Goal: Transaction & Acquisition: Purchase product/service

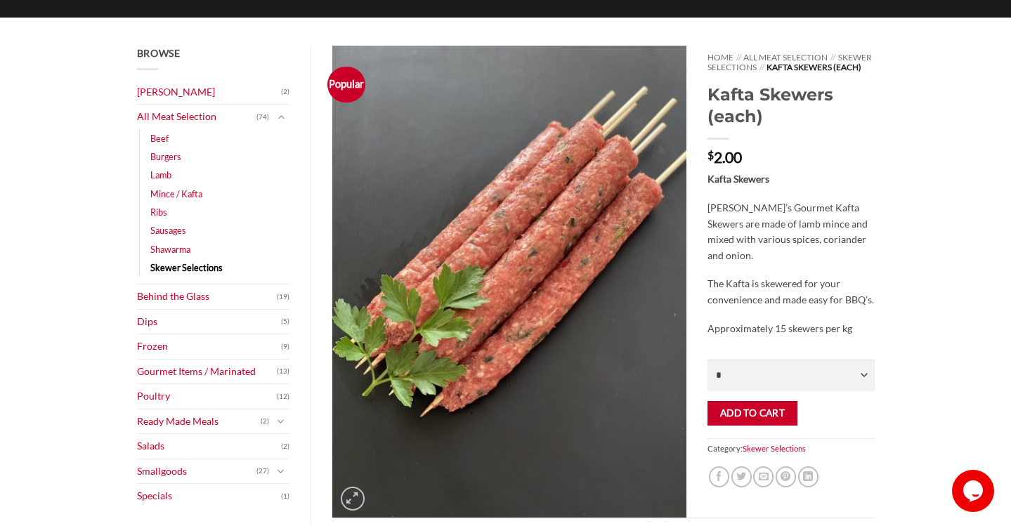
scroll to position [150, 0]
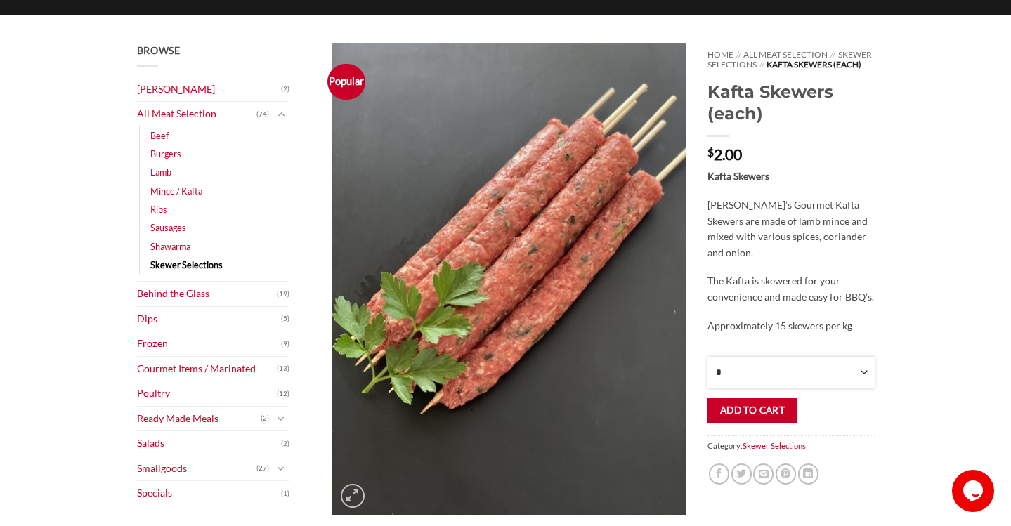
click at [859, 379] on select "* * * * * * * * * ** ** ** ** ** ** ** ** ** ** ** ** ** ** ** ** ** ** ** ** *…" at bounding box center [791, 373] width 167 height 32
select select "**"
click at [751, 420] on button "Add to cart" at bounding box center [752, 410] width 89 height 25
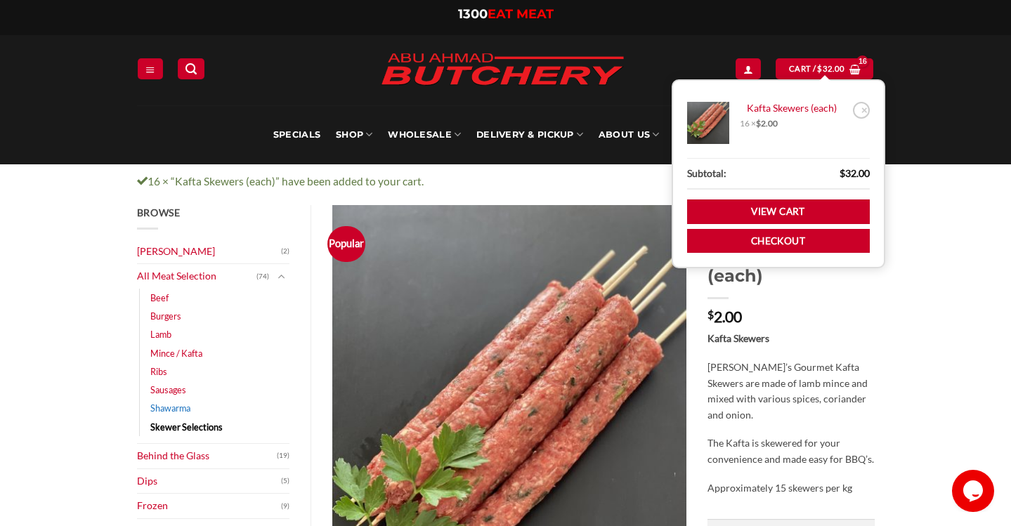
click at [176, 403] on link "Shawarma" at bounding box center [170, 408] width 40 height 18
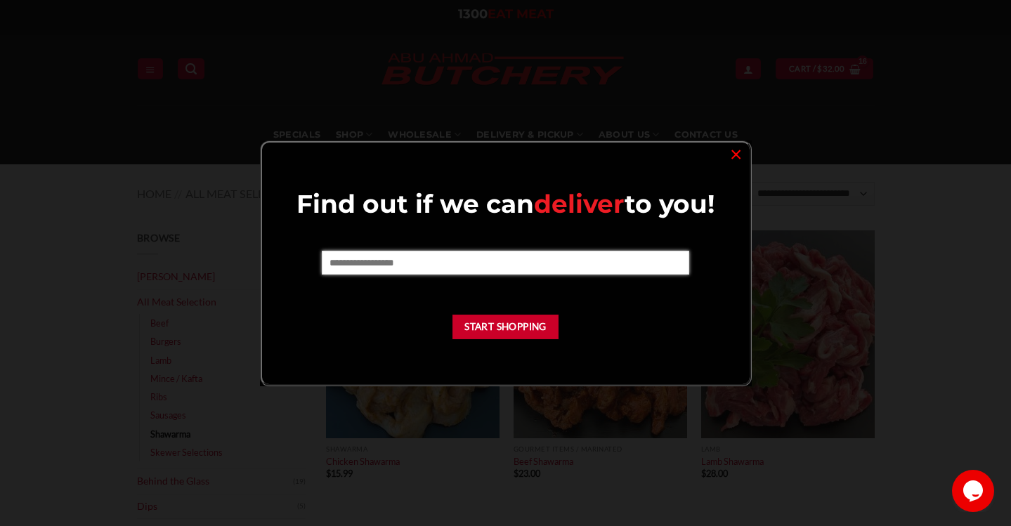
click at [576, 259] on input "text" at bounding box center [506, 263] width 368 height 24
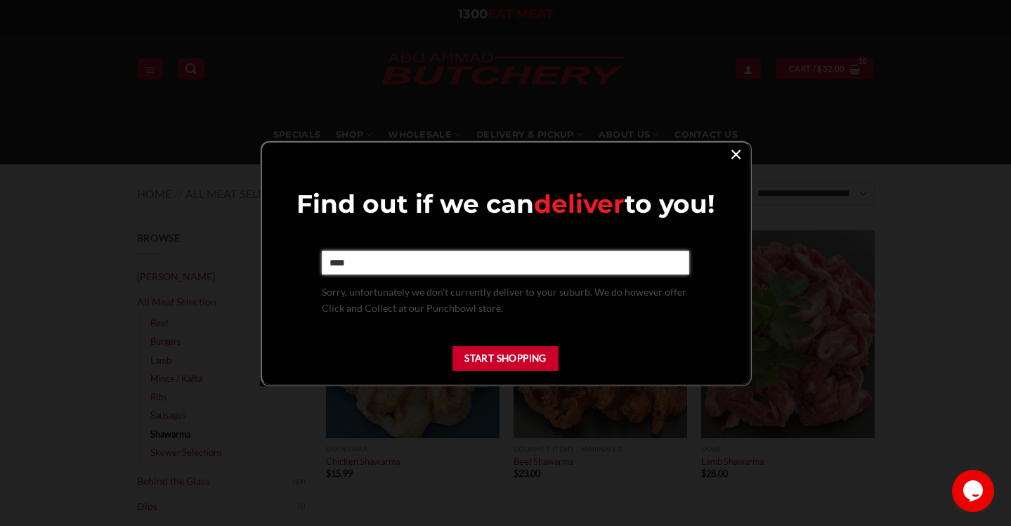
type input "****"
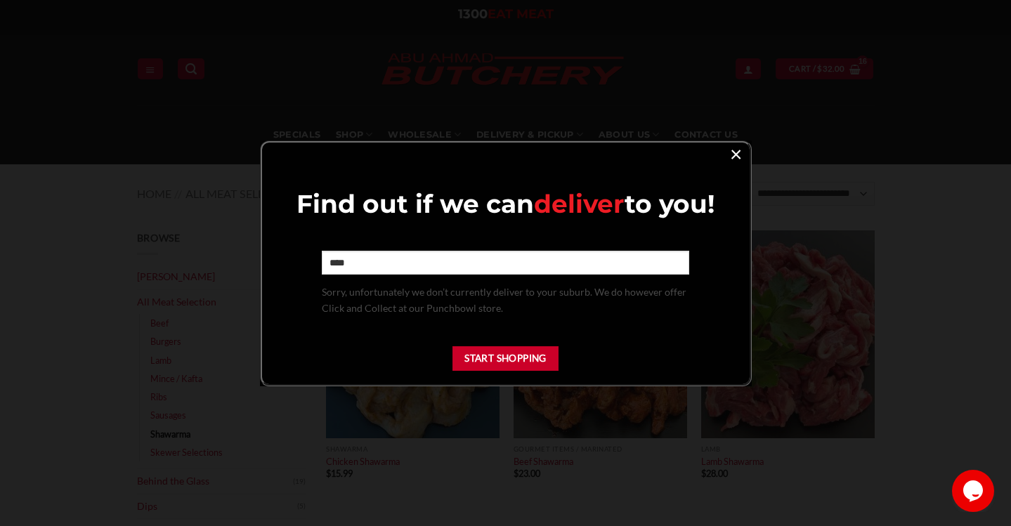
click at [735, 163] on link "×" at bounding box center [736, 153] width 20 height 19
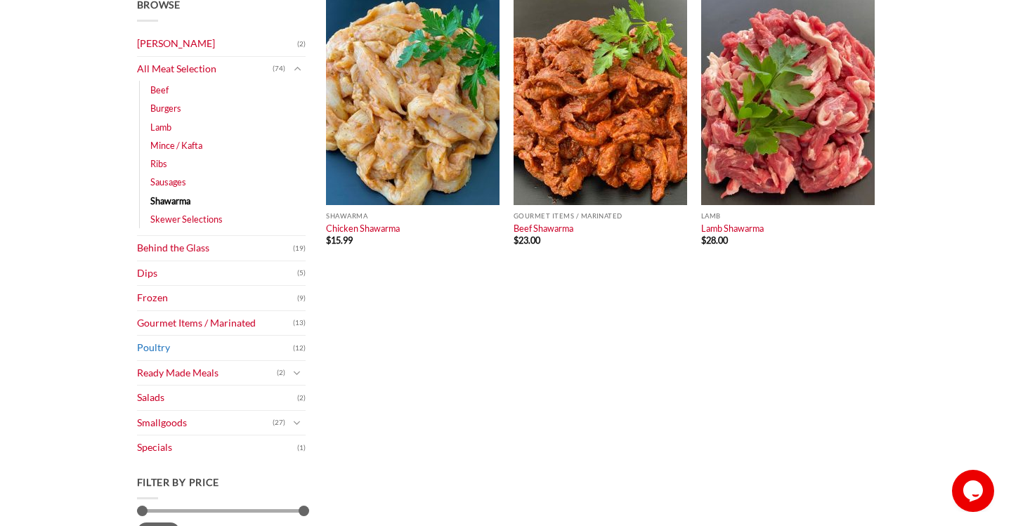
scroll to position [221, 0]
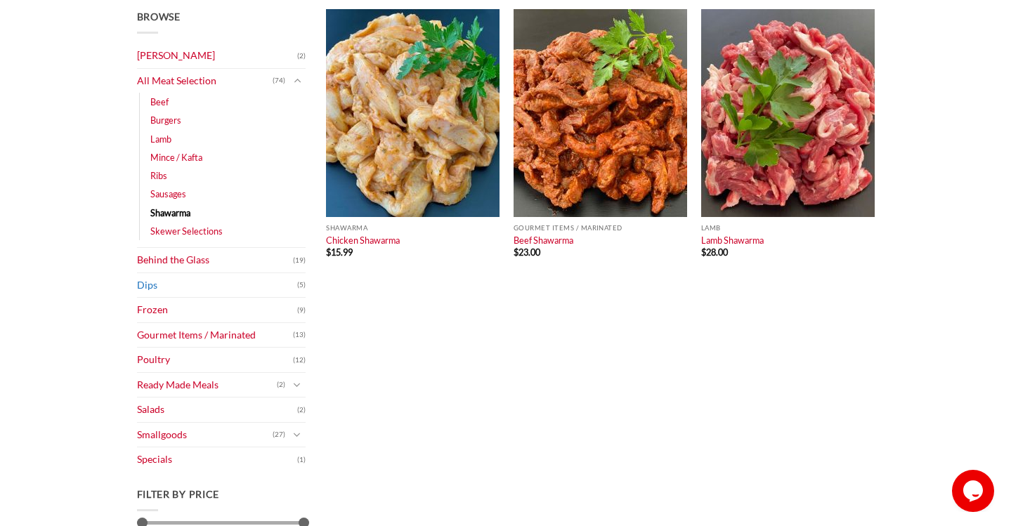
click at [245, 284] on link "Dips" at bounding box center [217, 285] width 160 height 25
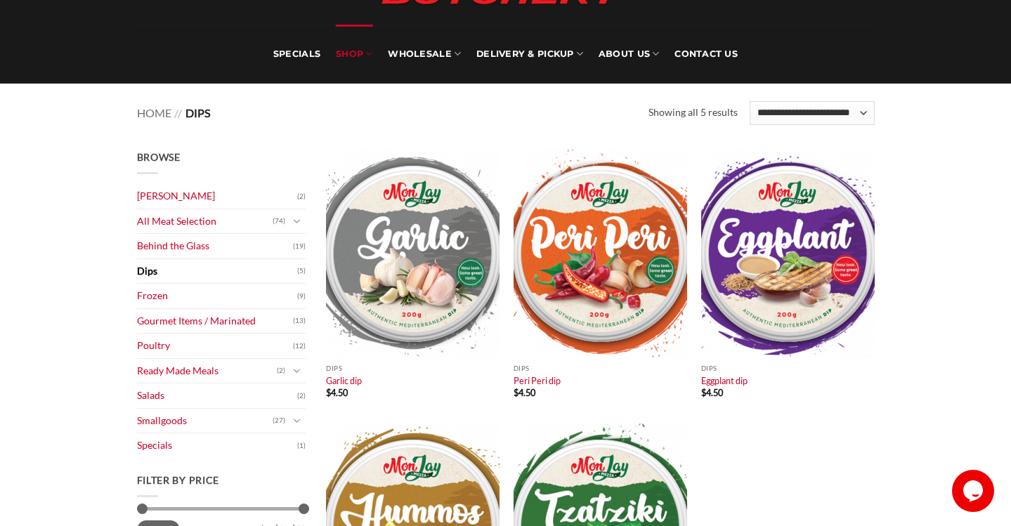
scroll to position [80, 0]
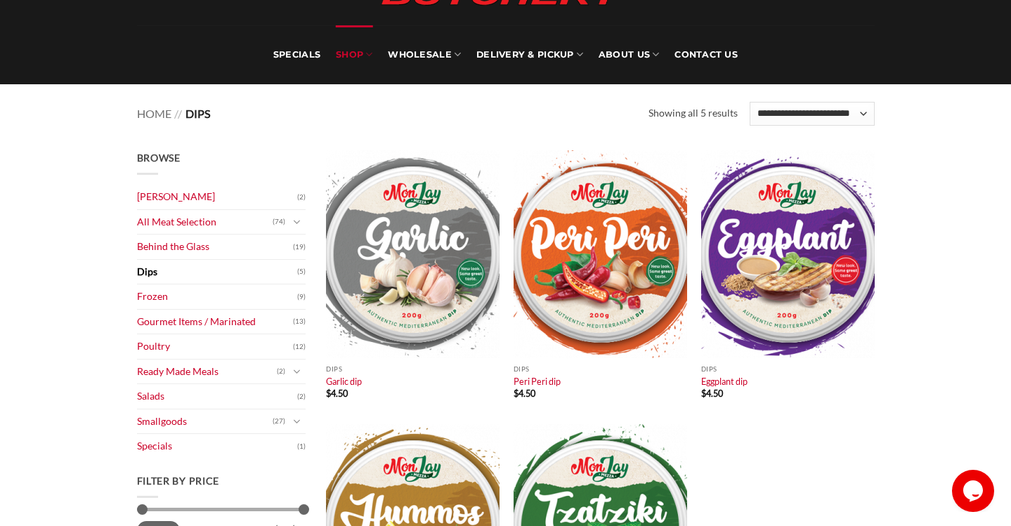
click at [944, 195] on main "Browse Abu Ahmad Butchery (2) All Meat Selection (74) Beef (18) Burgers (4) Lam…" at bounding box center [505, 424] width 1011 height 590
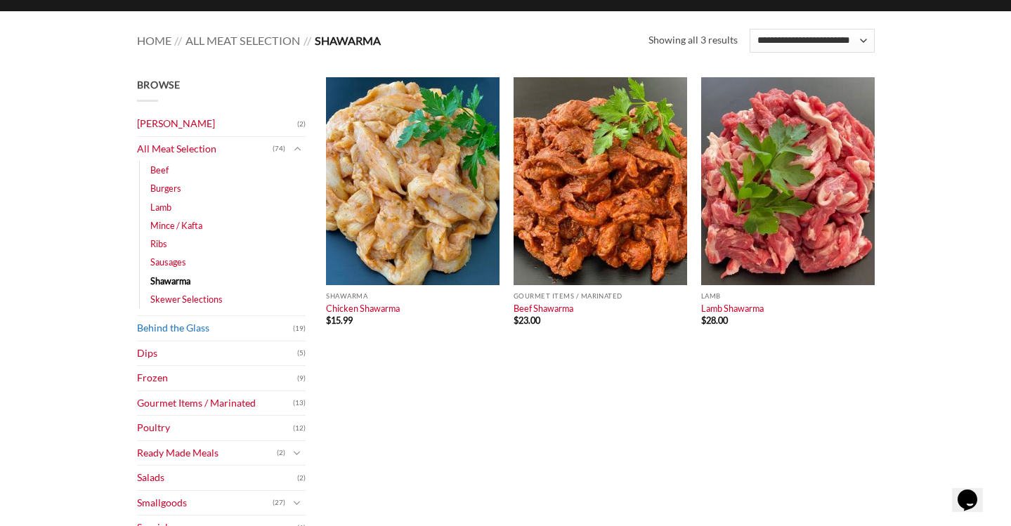
scroll to position [152, 0]
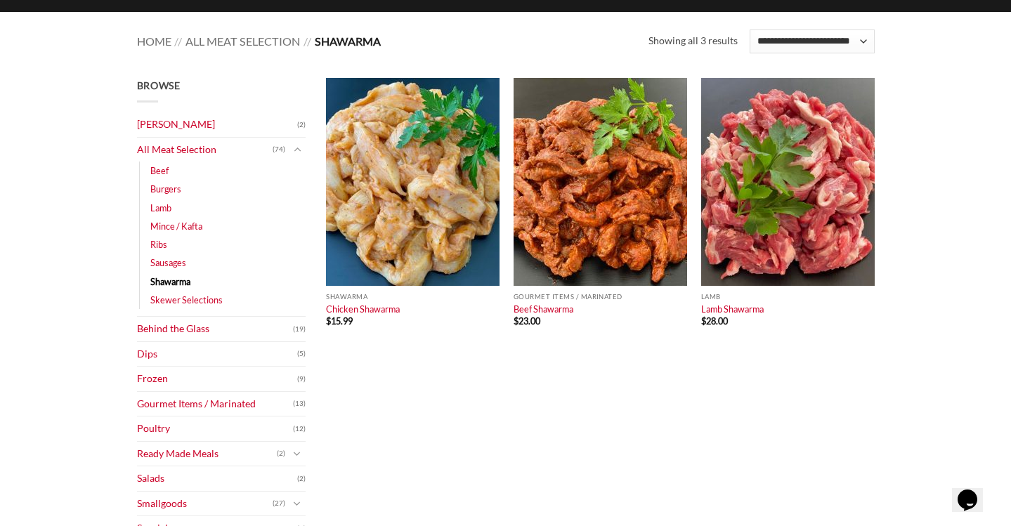
click at [226, 223] on li "Mince / Kafta (8)" at bounding box center [227, 226] width 155 height 18
click at [202, 226] on li "Mince / Kafta (8)" at bounding box center [227, 226] width 155 height 18
click at [223, 226] on li "Mince / Kafta (8)" at bounding box center [227, 226] width 155 height 18
click at [179, 223] on link "Mince / Kafta" at bounding box center [176, 226] width 52 height 18
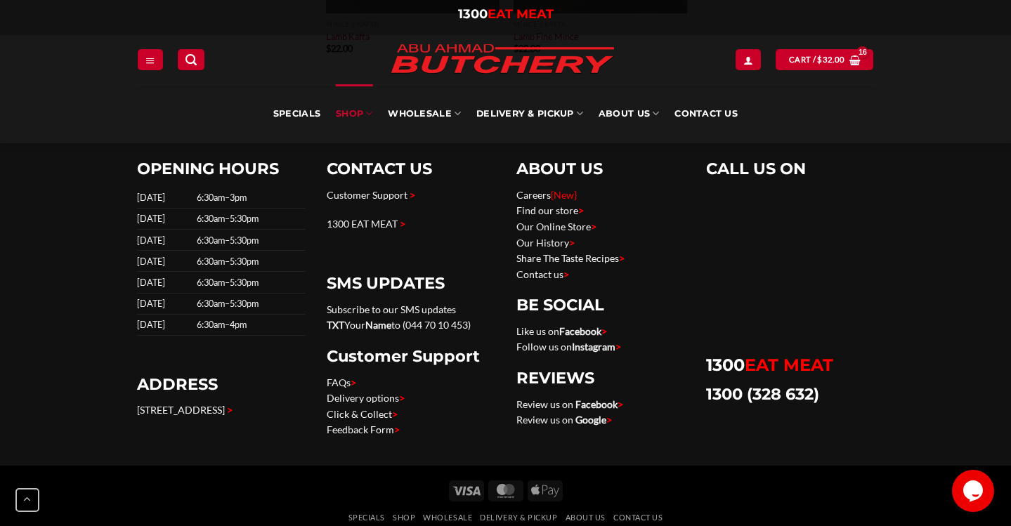
scroll to position [1023, 0]
